Goal: Information Seeking & Learning: Learn about a topic

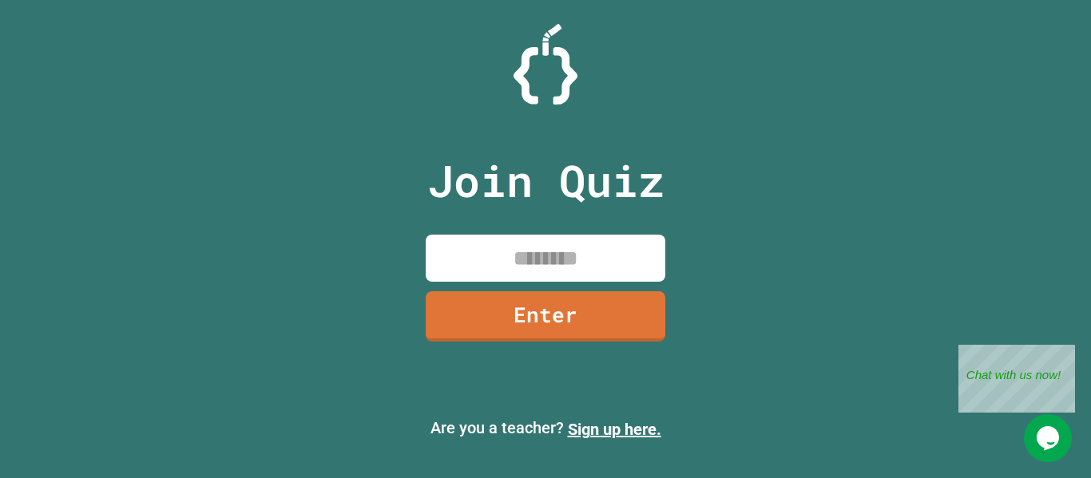
click at [303, 97] on div at bounding box center [545, 64] width 1091 height 81
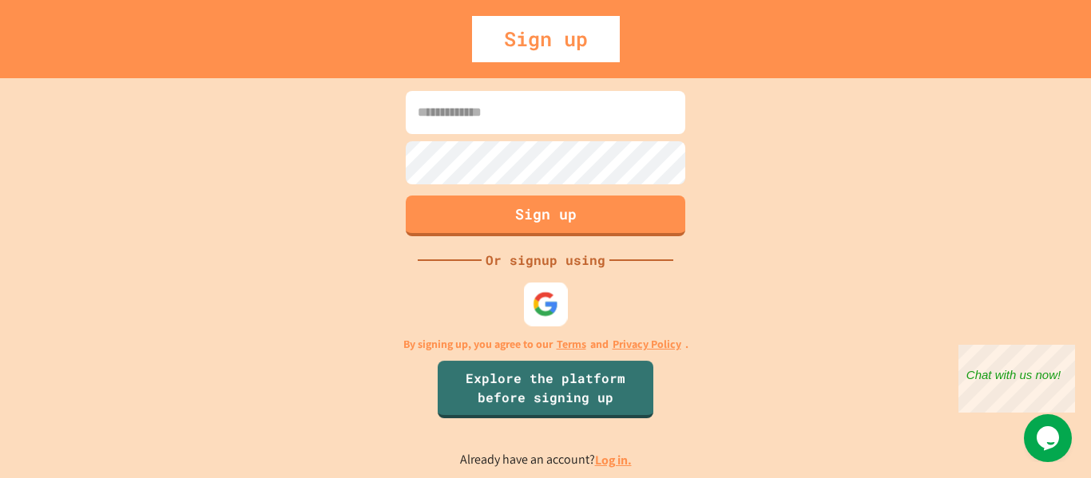
click at [545, 299] on img at bounding box center [546, 304] width 26 height 26
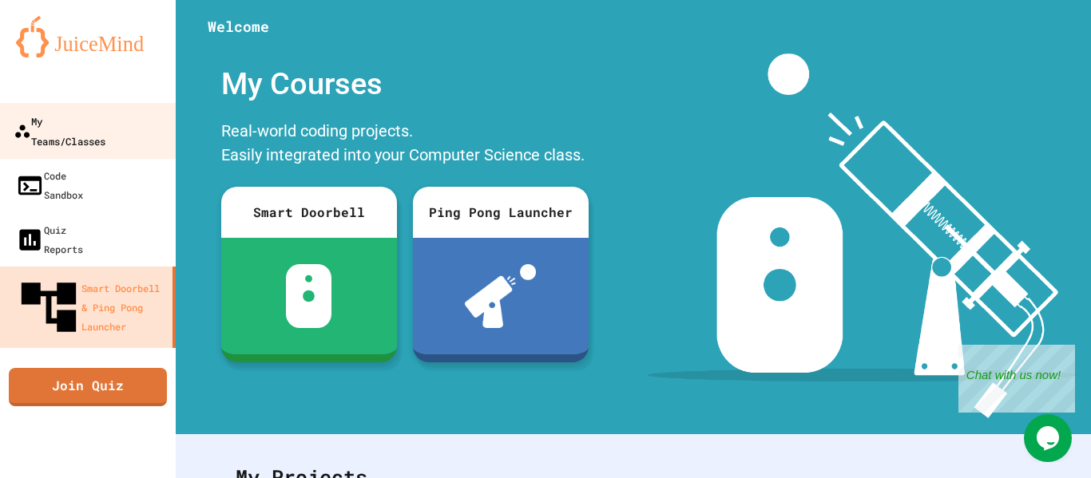
click at [85, 120] on div "My Teams/Classes" at bounding box center [60, 130] width 92 height 39
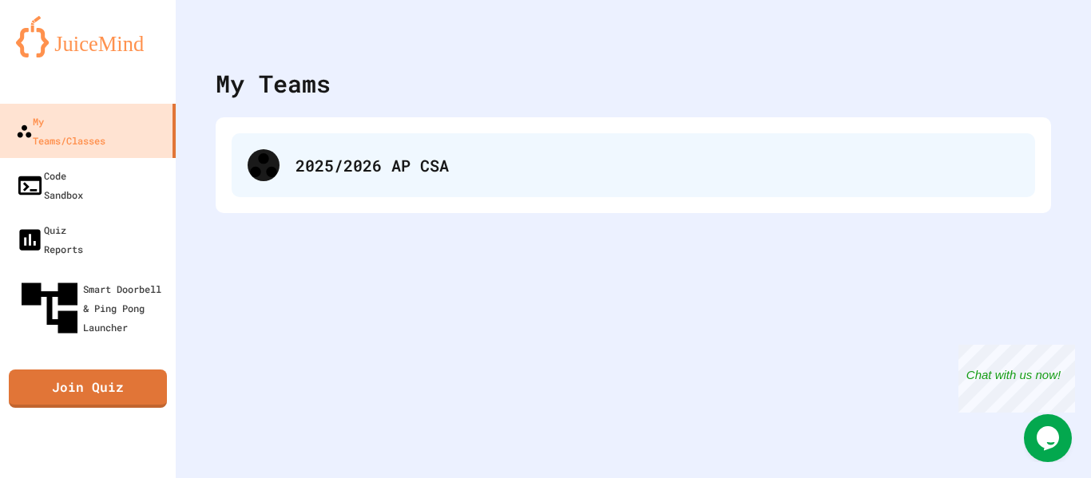
click at [411, 158] on div "2025/2026 AP CSA" at bounding box center [656, 165] width 723 height 24
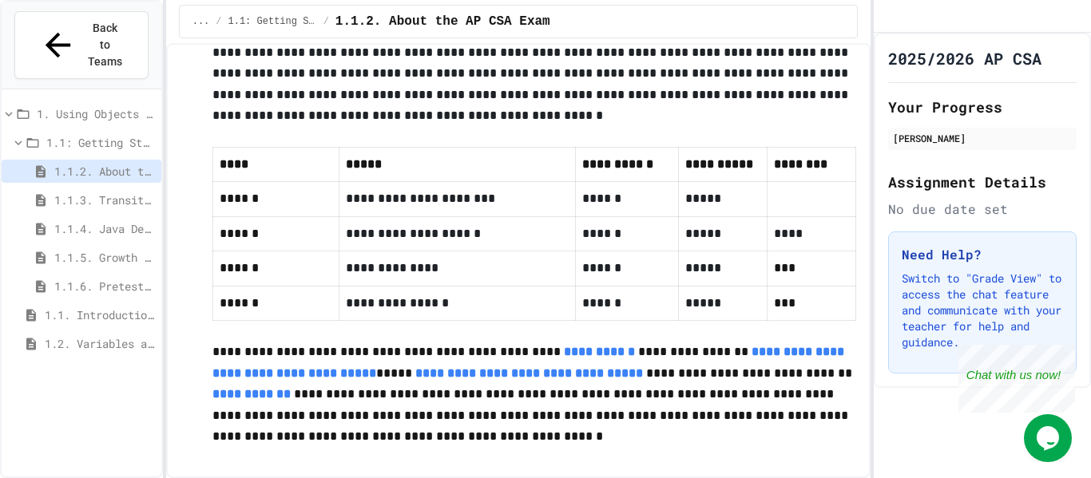
scroll to position [802, 0]
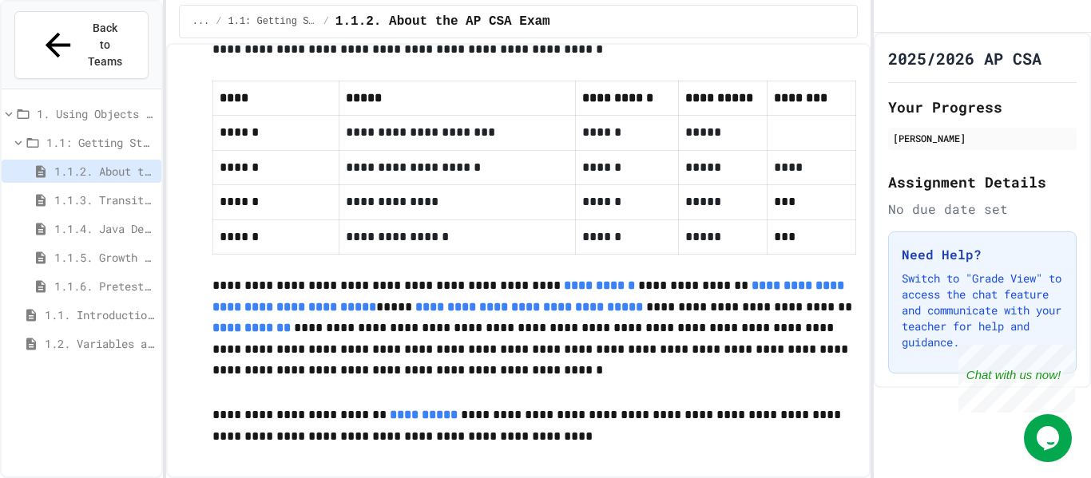
click at [127, 192] on span "1.1.3. Transitioning from AP CSP to AP CSA" at bounding box center [104, 200] width 101 height 17
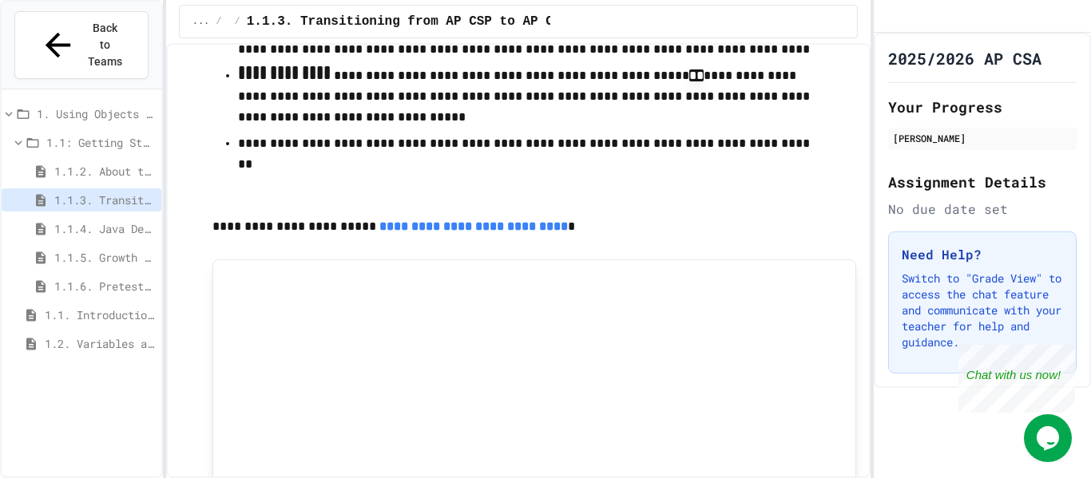
scroll to position [776, 0]
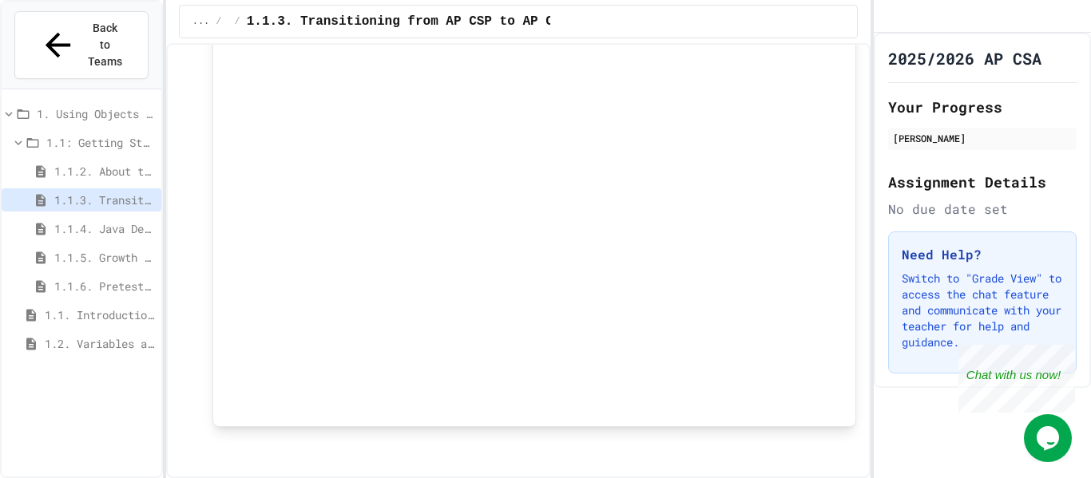
click at [89, 278] on span "1.1.6. Pretest for the AP CSA Exam" at bounding box center [104, 286] width 101 height 17
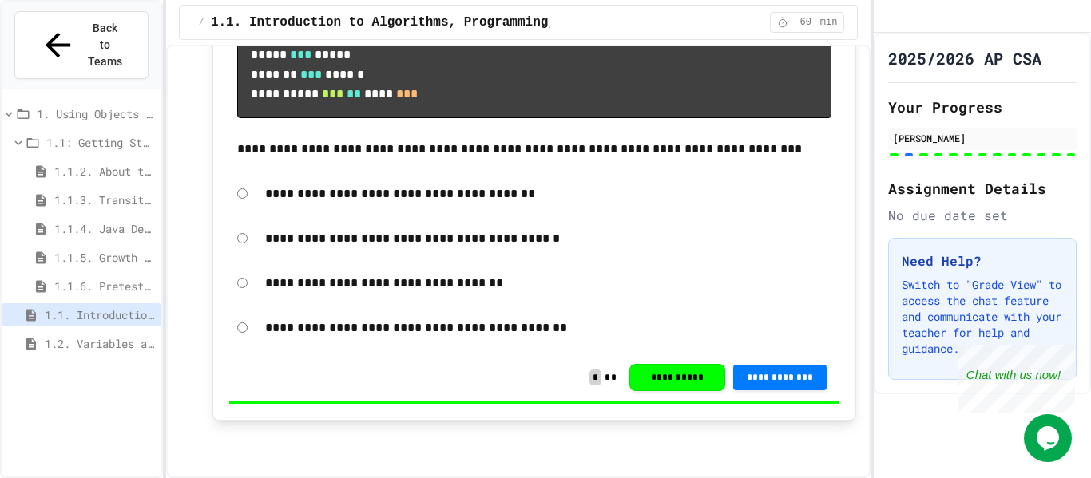
scroll to position [15162, 0]
click at [941, 145] on div "[PERSON_NAME]" at bounding box center [982, 138] width 179 height 14
click at [75, 217] on div "1.1.4. Java Development Environments" at bounding box center [82, 231] width 160 height 29
click at [100, 220] on span "1.1.4. Java Development Environments" at bounding box center [104, 228] width 101 height 17
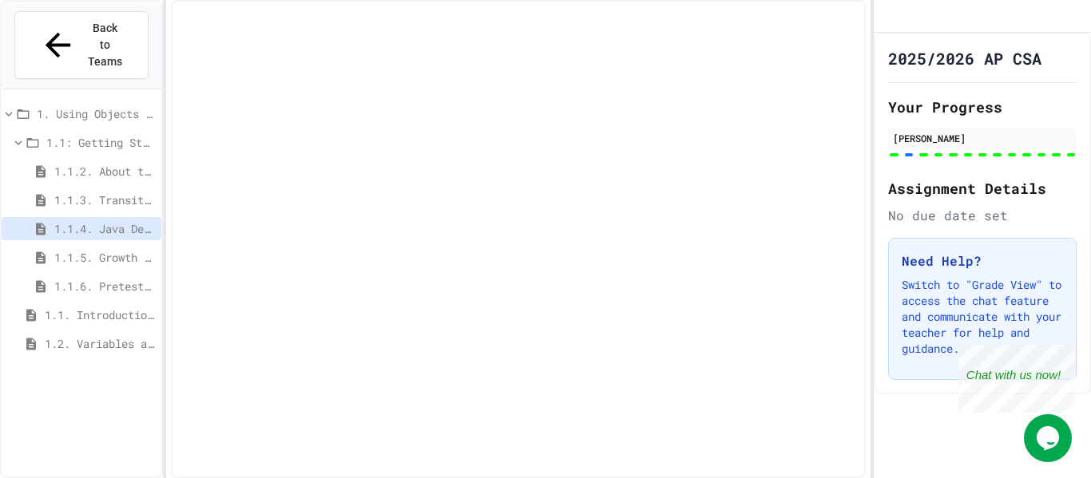
click at [111, 220] on span "1.1.4. Java Development Environments" at bounding box center [104, 228] width 101 height 17
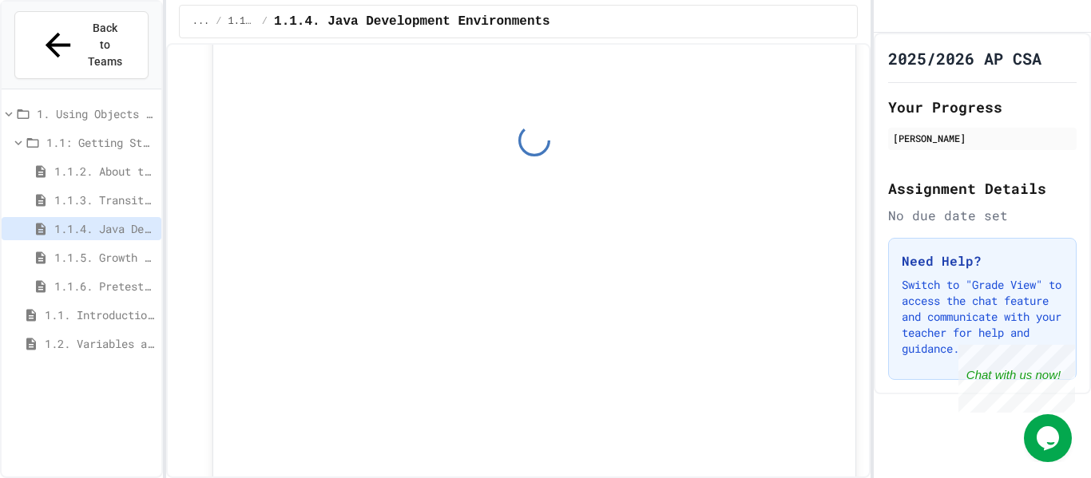
scroll to position [711, 0]
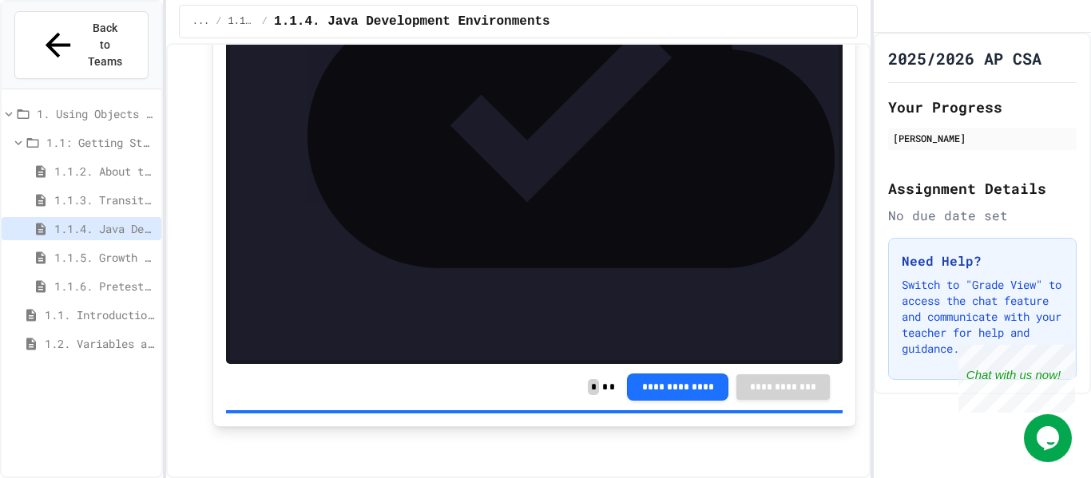
click at [121, 163] on span "1.1.2. About the AP CSA Exam" at bounding box center [104, 171] width 101 height 17
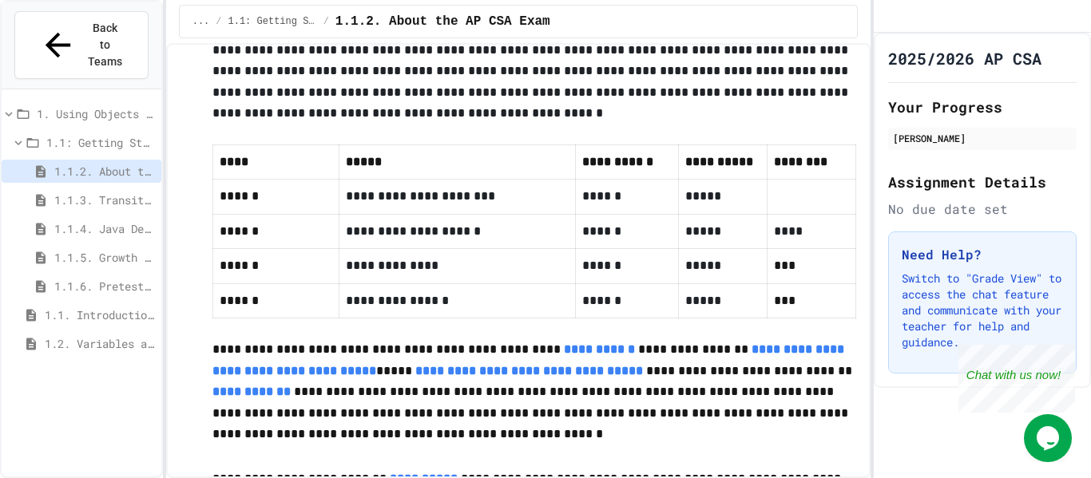
scroll to position [802, 0]
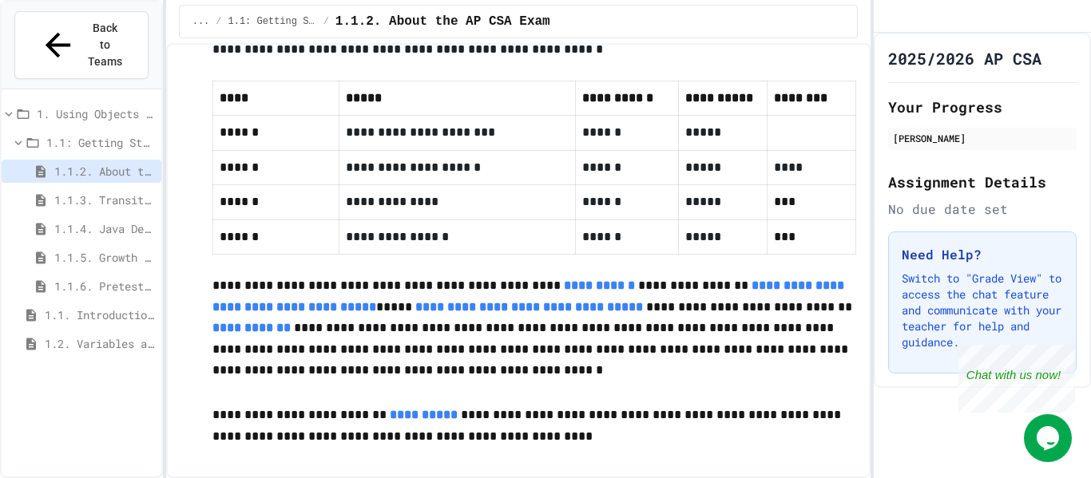
click at [109, 192] on span "1.1.3. Transitioning from AP CSP to AP CSA" at bounding box center [104, 200] width 101 height 17
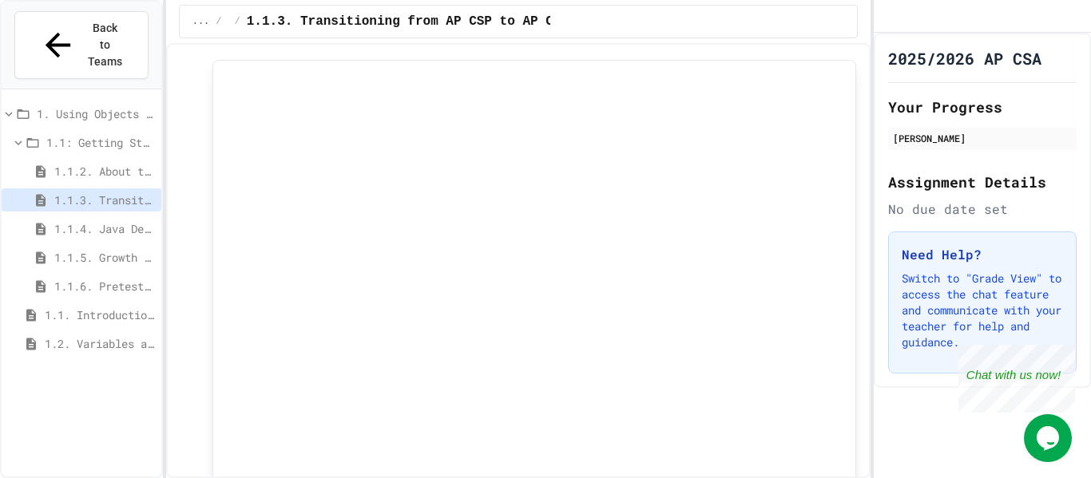
scroll to position [684, 0]
click at [97, 220] on span "1.1.4. Java Development Environments" at bounding box center [104, 228] width 101 height 17
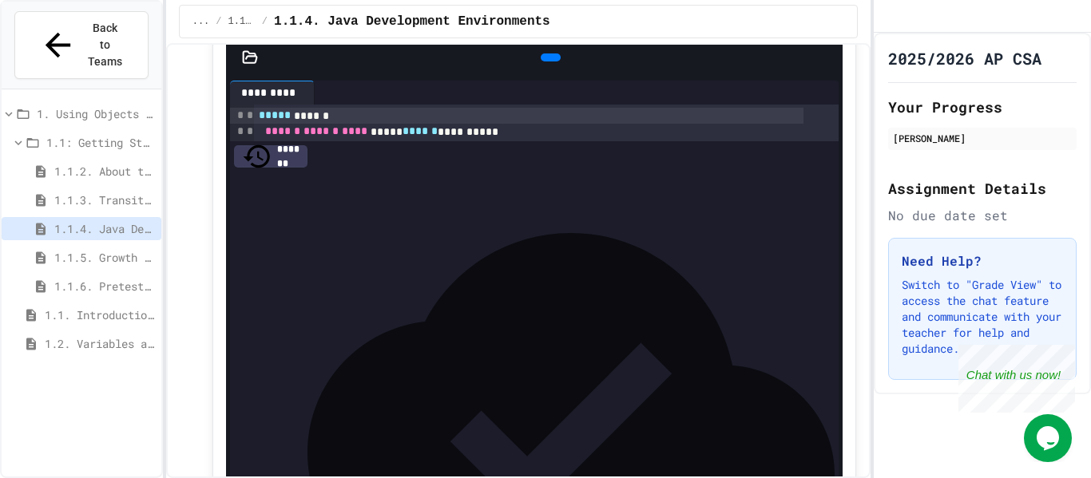
scroll to position [711, 0]
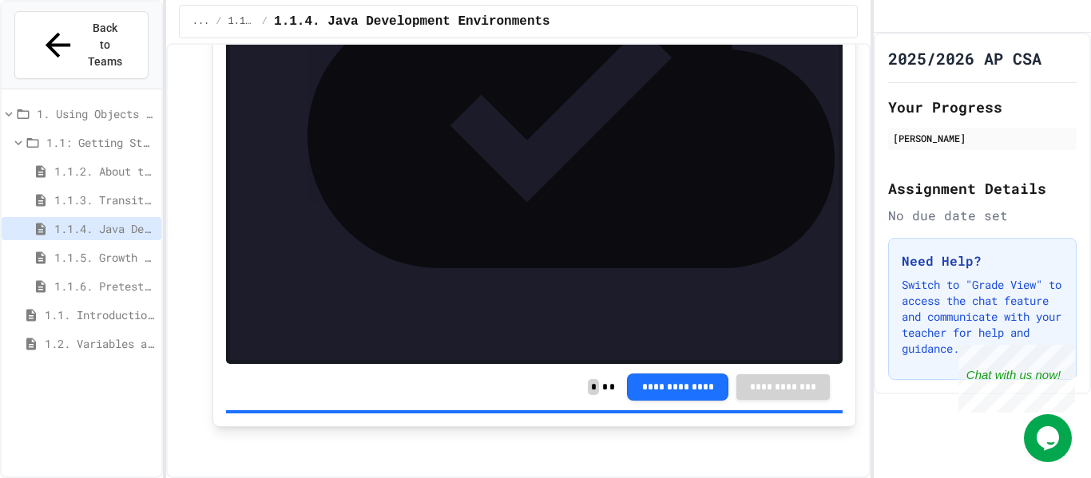
click at [124, 249] on span "1.1.5. Growth Mindset and Pair Programming" at bounding box center [104, 257] width 101 height 17
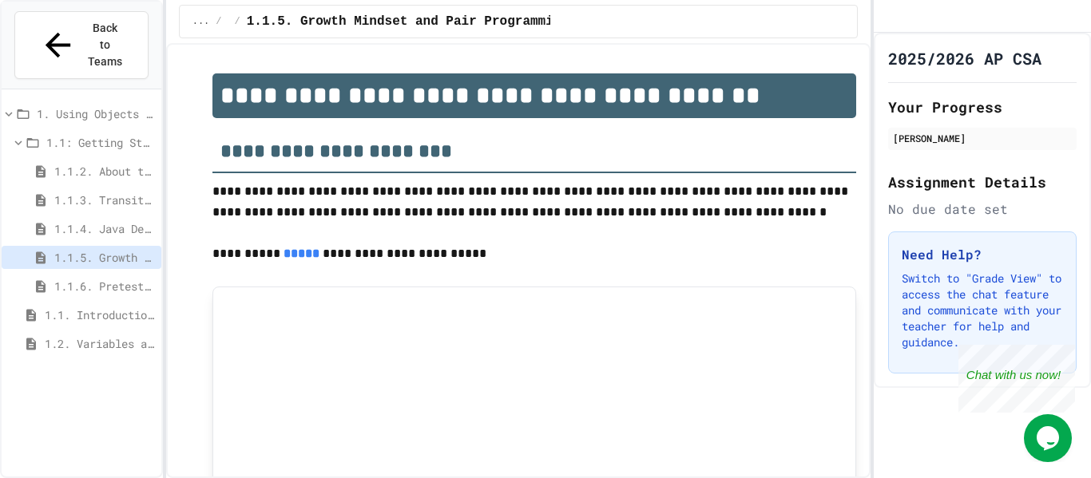
click at [44, 303] on div "1.1. Introduction to Algorithms, Programming, and Compilers" at bounding box center [82, 314] width 160 height 23
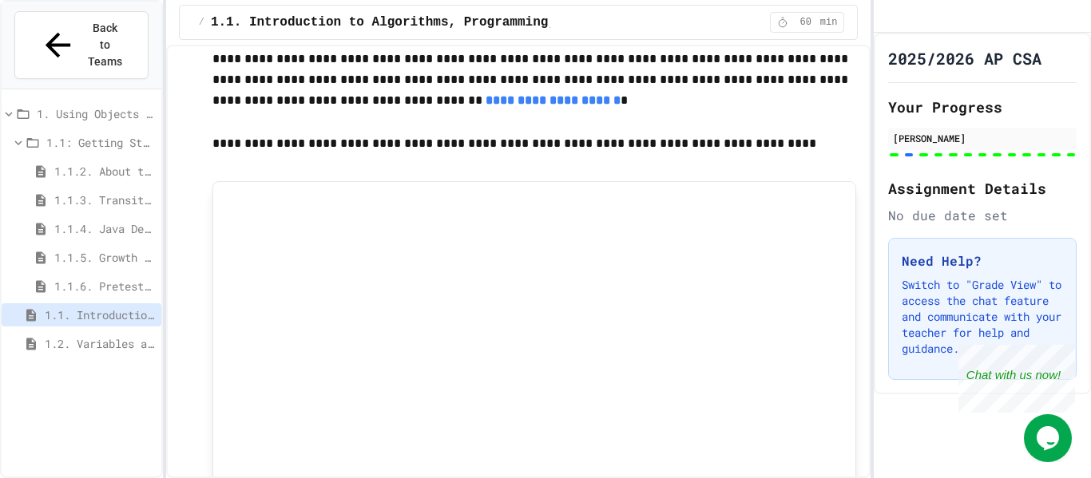
scroll to position [12908, 0]
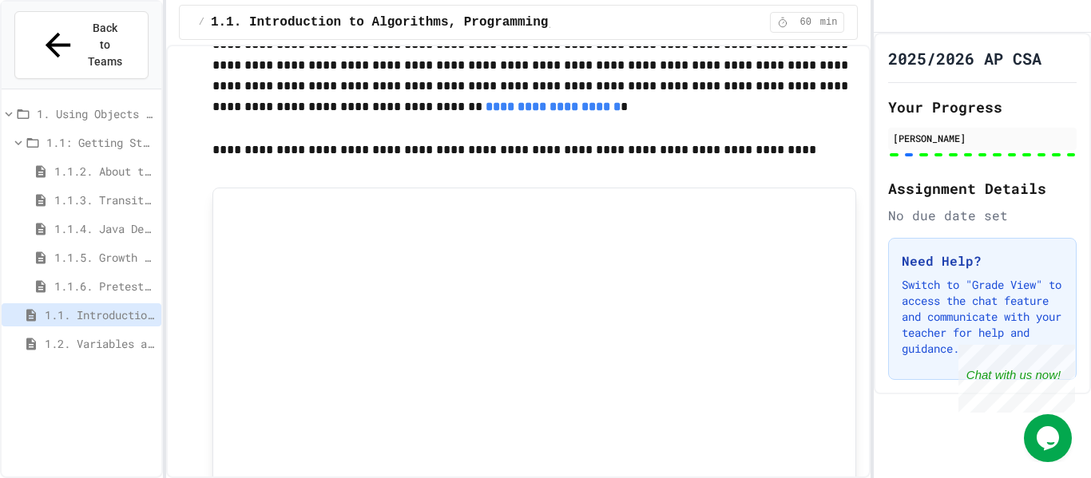
click at [81, 335] on span "1.2. Variables and Data Types" at bounding box center [100, 343] width 110 height 17
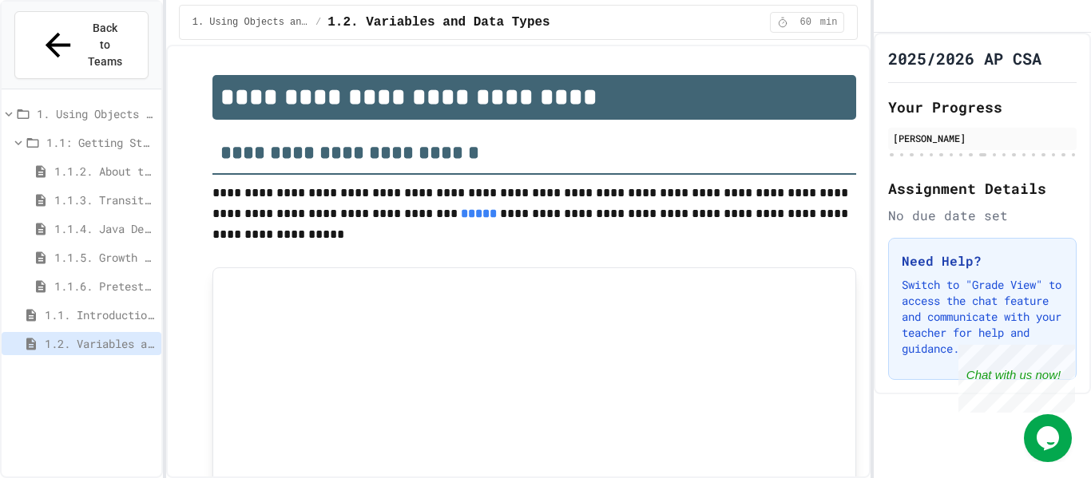
scroll to position [252, 0]
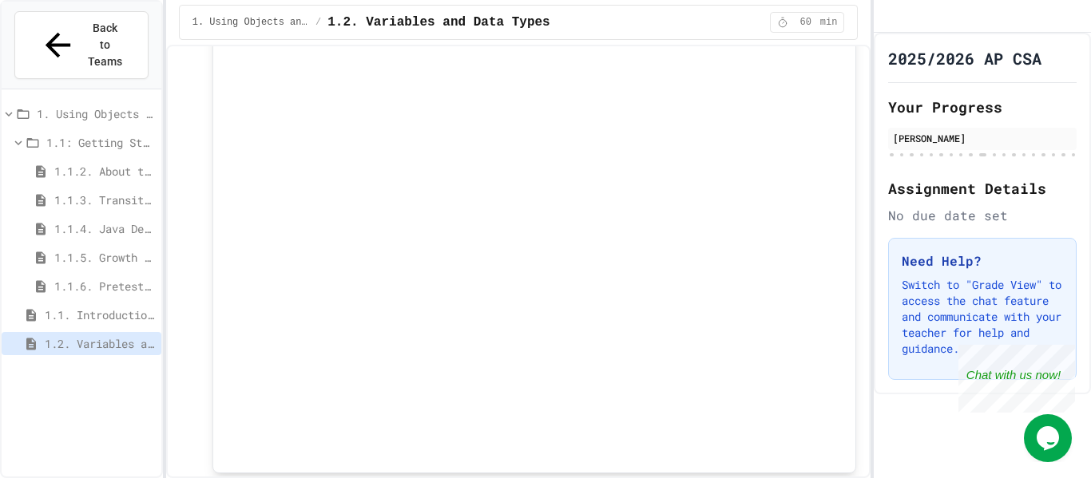
click at [110, 303] on div "1.1. Introduction to Algorithms, Programming, and Compilers" at bounding box center [82, 314] width 160 height 23
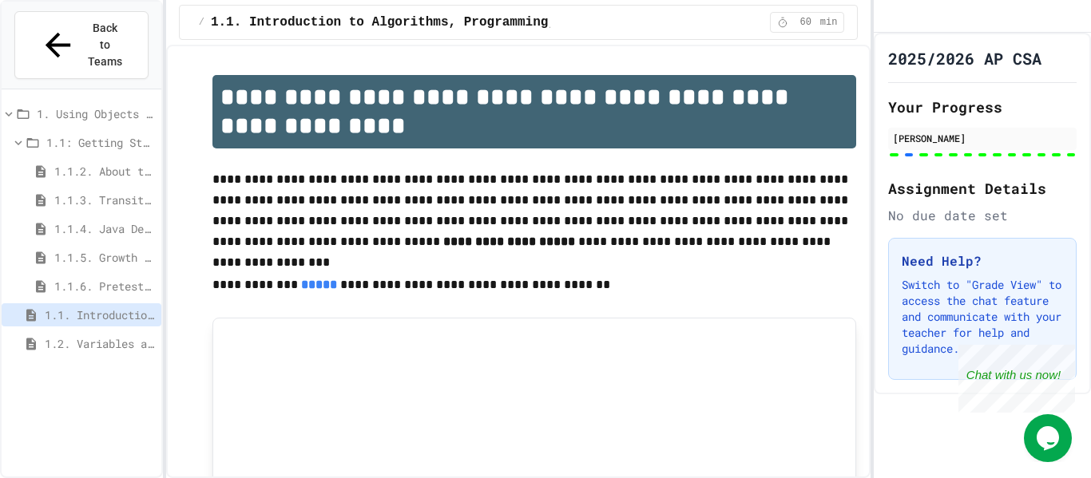
click at [128, 163] on span "1.1.2. About the AP CSA Exam" at bounding box center [104, 171] width 101 height 17
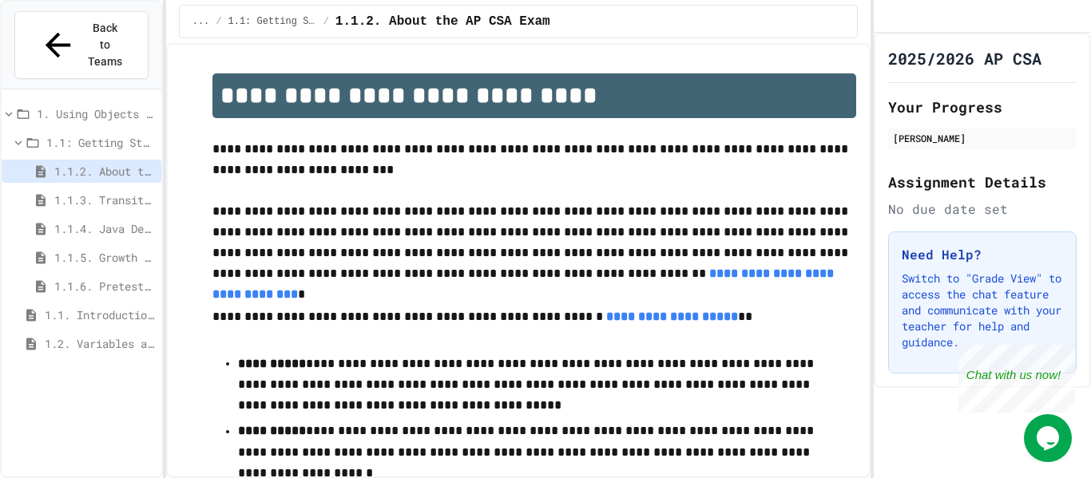
click at [53, 134] on span "1.1: Getting Started" at bounding box center [100, 142] width 109 height 17
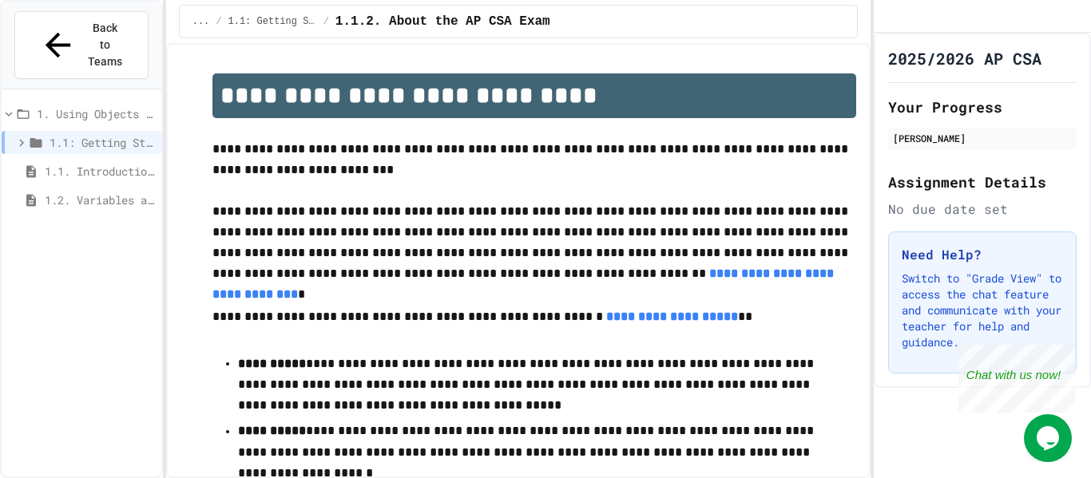
click at [58, 134] on span "1.1: Getting Started" at bounding box center [102, 142] width 105 height 17
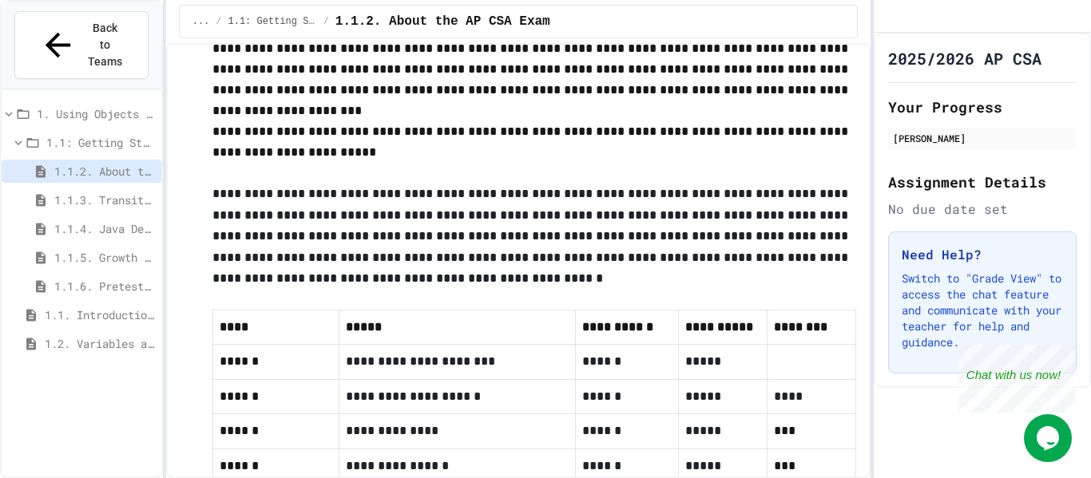
scroll to position [802, 0]
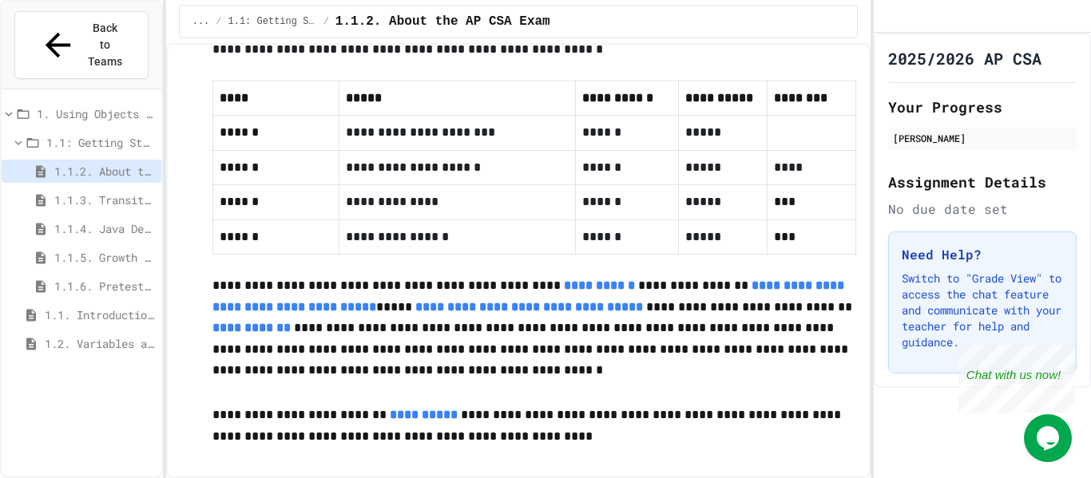
click at [107, 192] on span "1.1.3. Transitioning from AP CSP to AP CSA" at bounding box center [104, 200] width 101 height 17
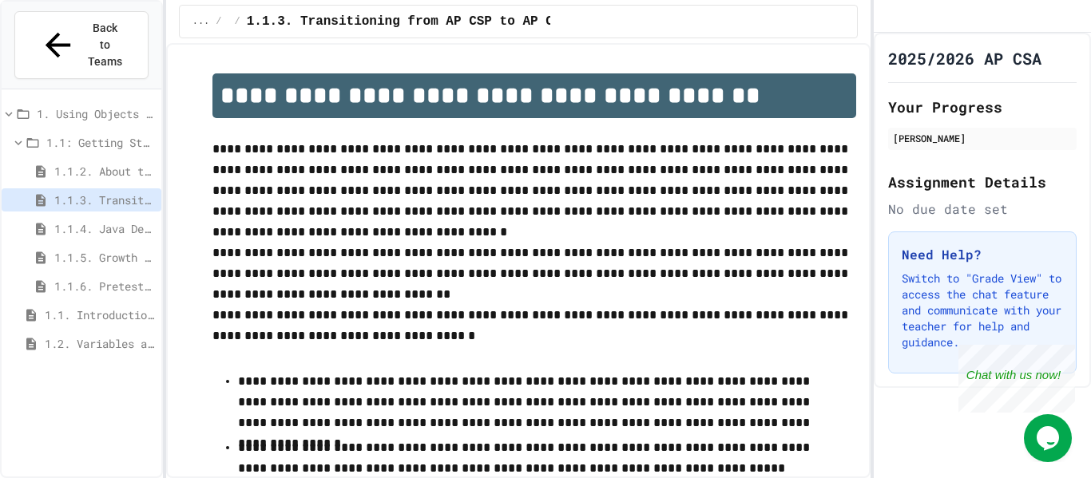
click at [113, 307] on span "1.1. Introduction to Algorithms, Programming, and Compilers" at bounding box center [100, 315] width 110 height 17
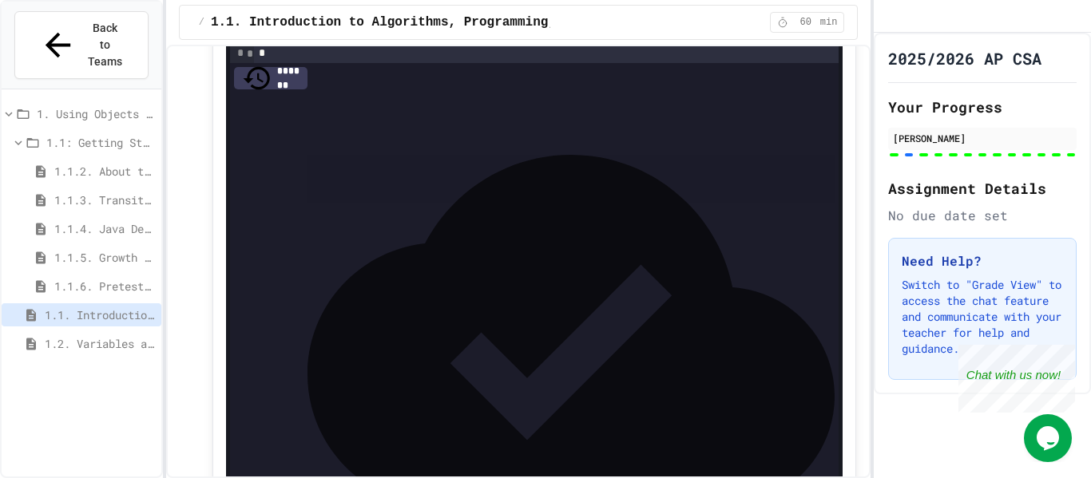
scroll to position [2505, 0]
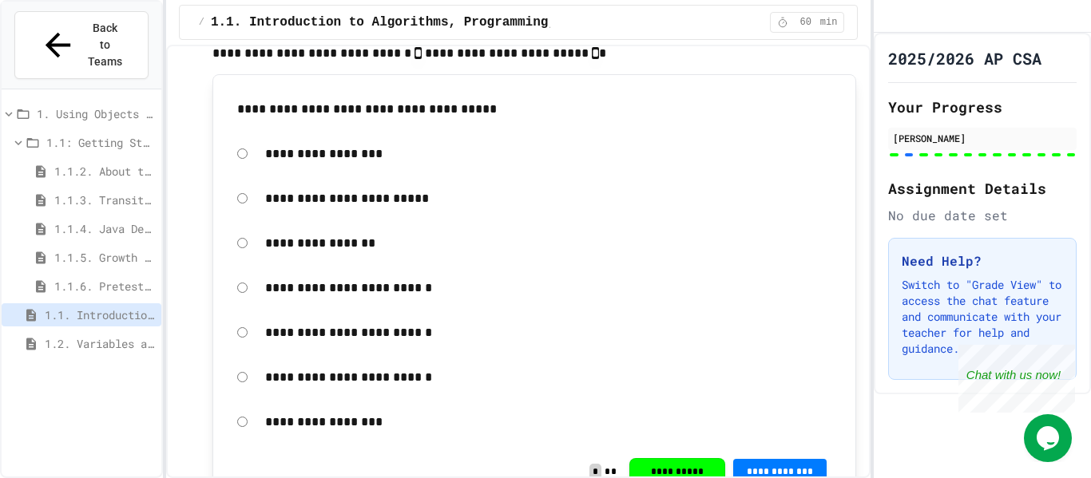
scroll to position [4628, 0]
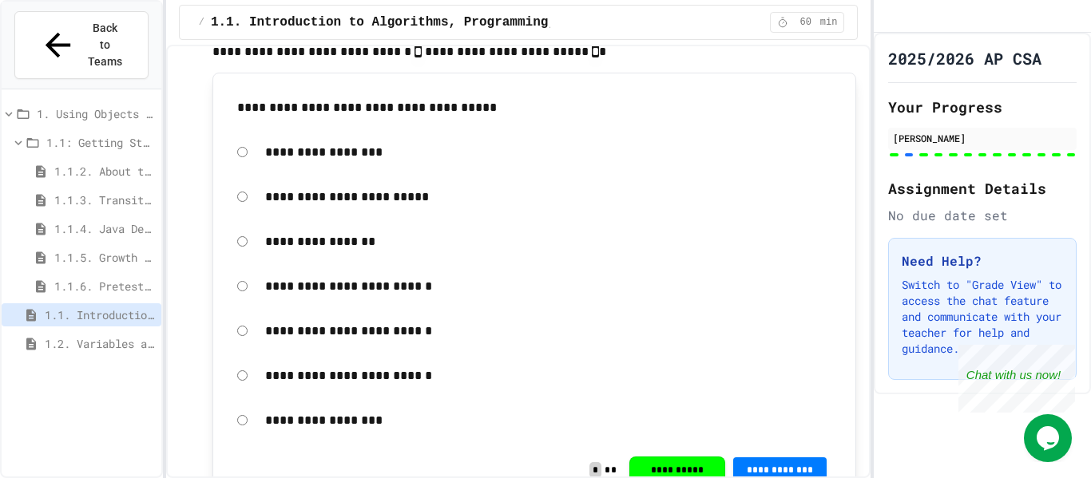
drag, startPoint x: 303, startPoint y: 312, endPoint x: 234, endPoint y: 267, distance: 81.9
click at [234, 267] on form "**********" at bounding box center [534, 286] width 611 height 305
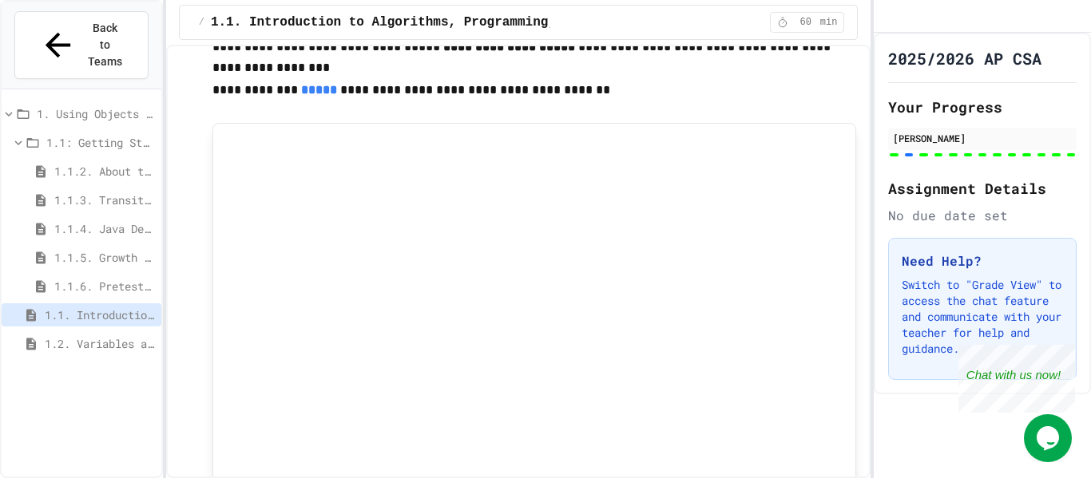
scroll to position [0, 0]
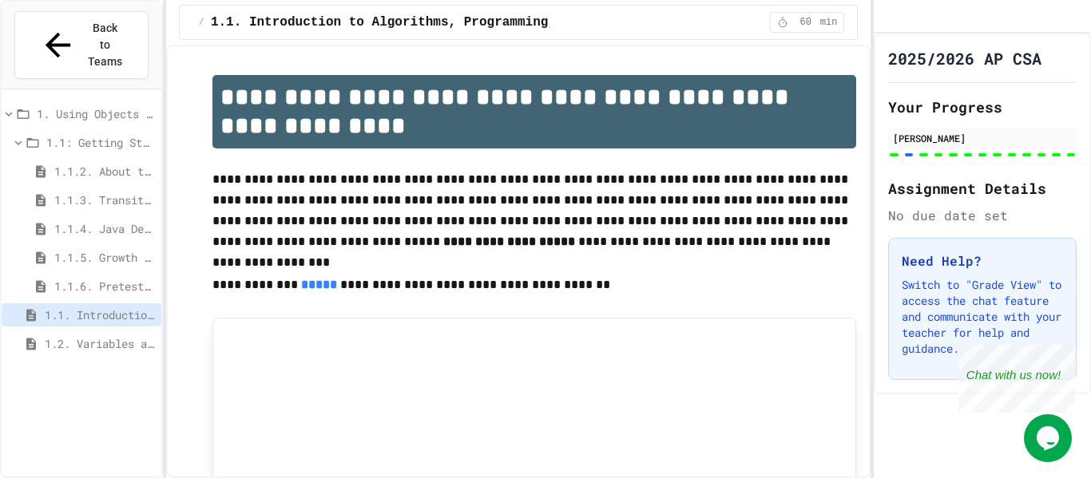
click at [443, 245] on strong "**********" at bounding box center [509, 242] width 132 height 12
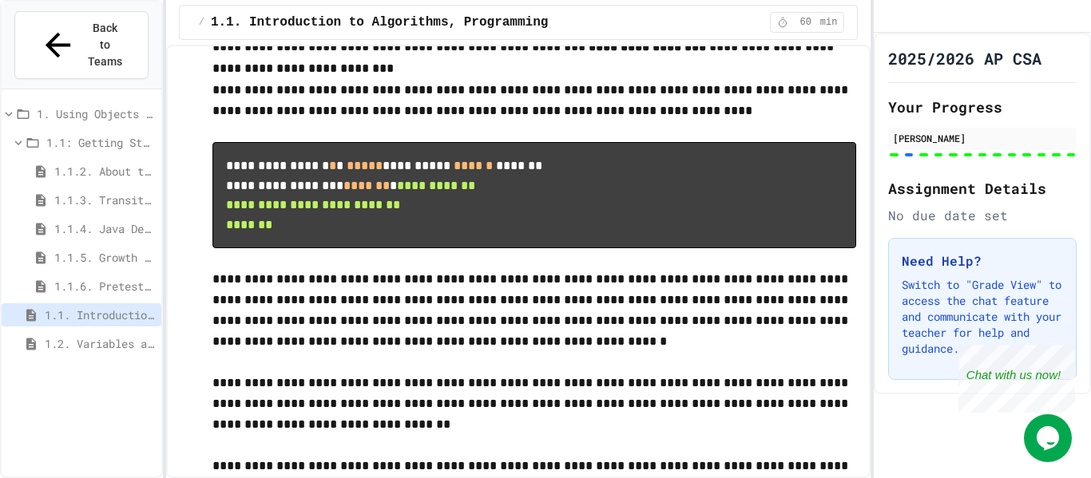
scroll to position [7443, 0]
